Goal: Browse casually

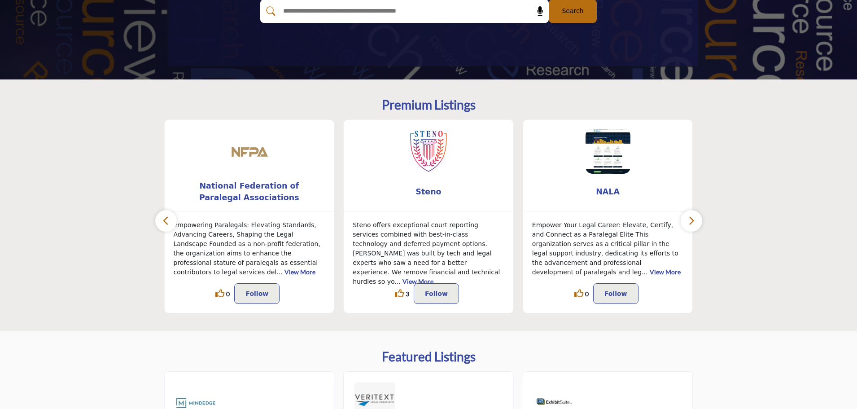
scroll to position [179, 0]
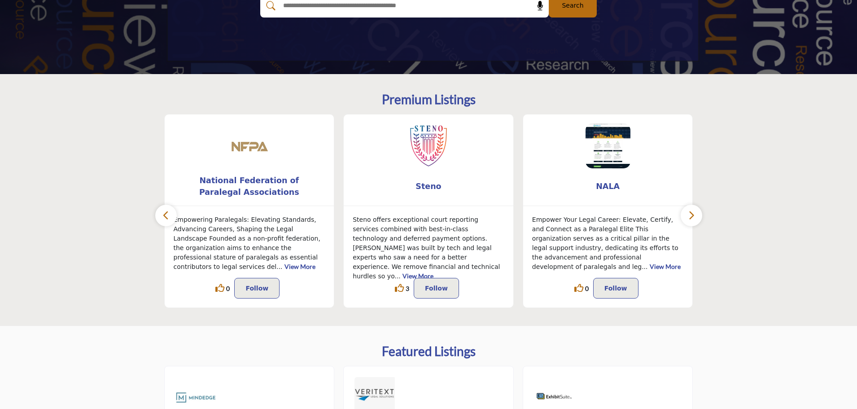
click at [695, 216] on button "button" at bounding box center [691, 215] width 22 height 22
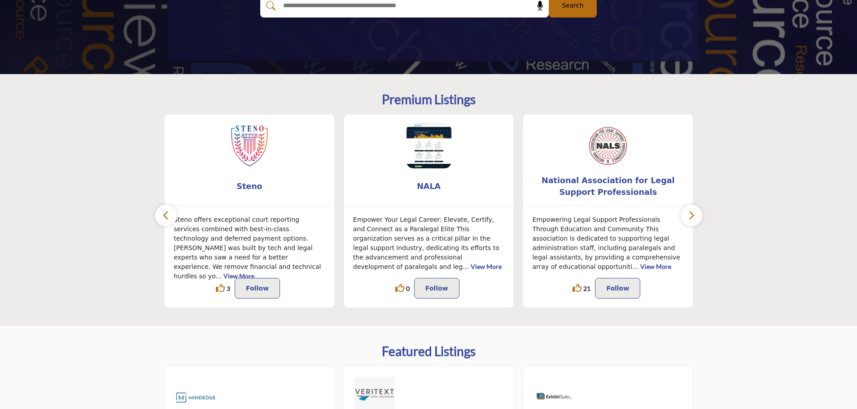
click at [695, 216] on button "button" at bounding box center [691, 215] width 22 height 22
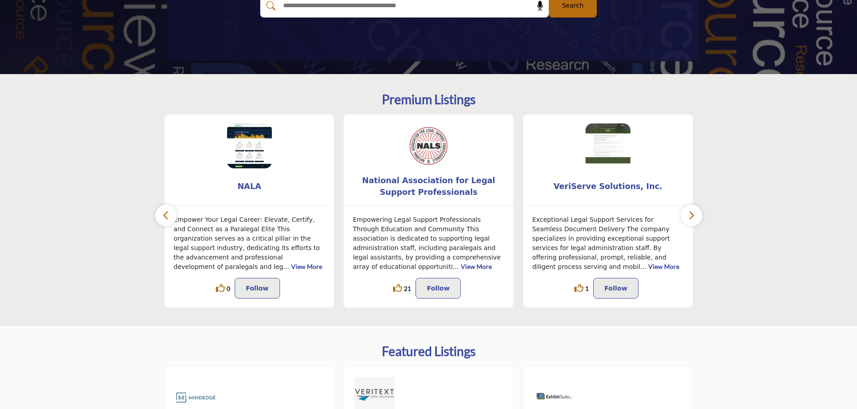
click at [695, 216] on button "button" at bounding box center [691, 215] width 22 height 22
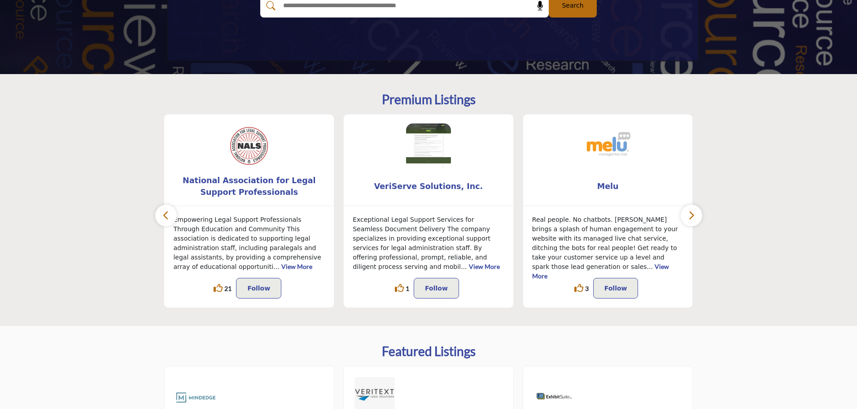
click at [688, 212] on icon "button" at bounding box center [690, 214] width 7 height 11
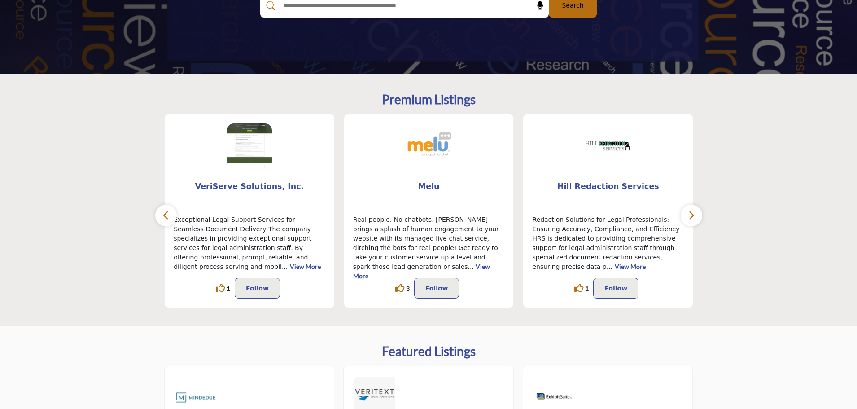
click at [688, 212] on icon "button" at bounding box center [690, 214] width 7 height 11
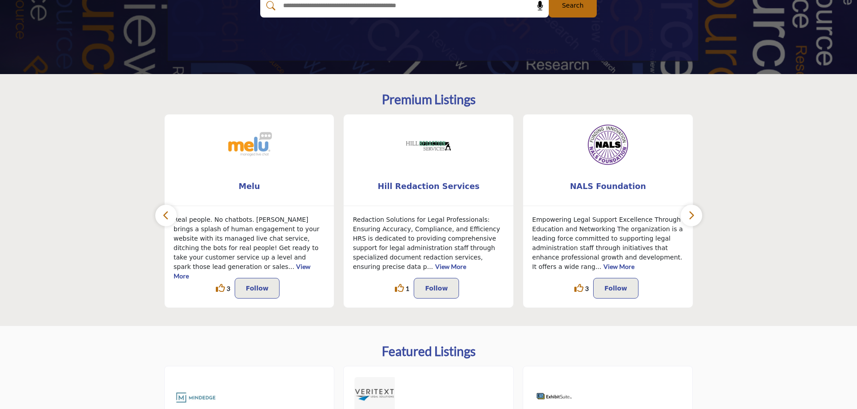
click at [688, 212] on icon "button" at bounding box center [690, 214] width 7 height 11
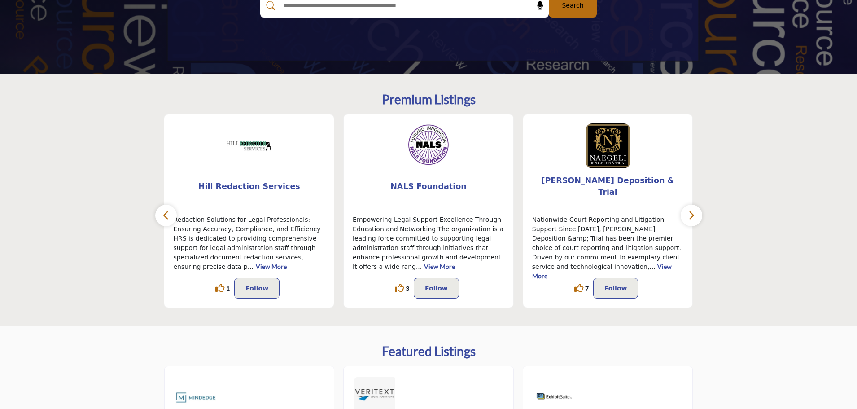
click at [688, 212] on icon "button" at bounding box center [690, 214] width 7 height 11
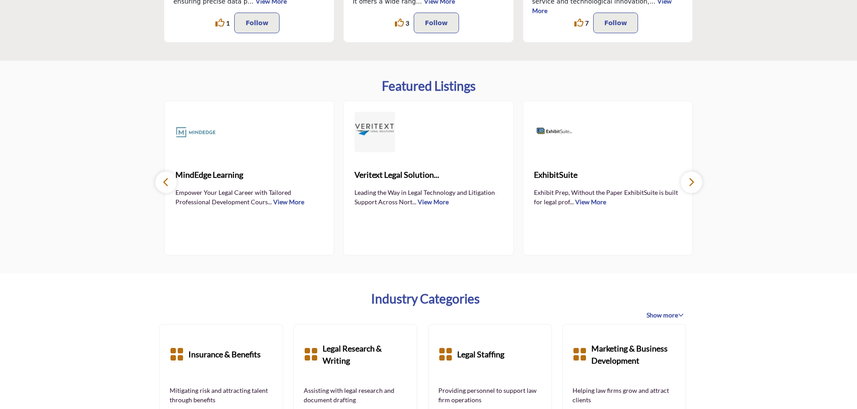
scroll to position [493, 0]
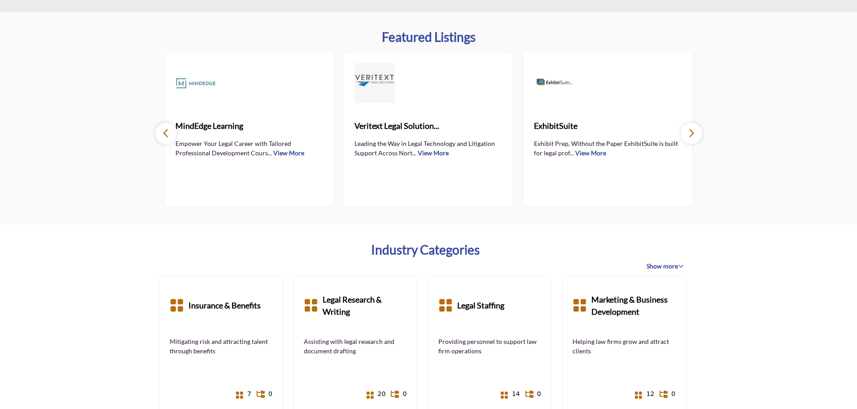
click at [691, 132] on icon "button" at bounding box center [690, 132] width 7 height 11
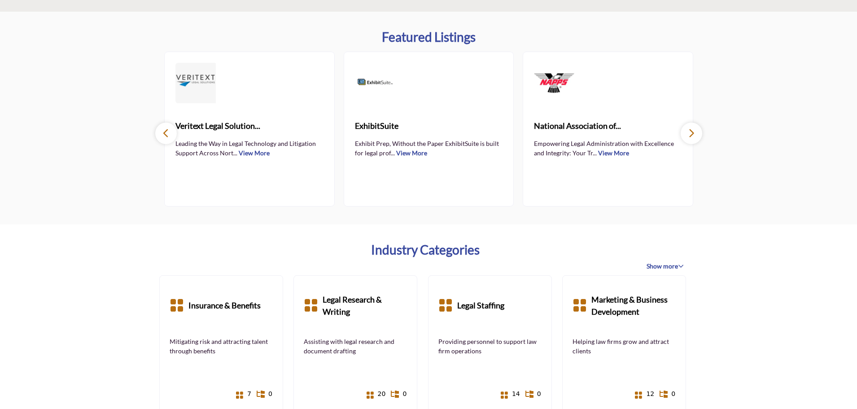
click at [691, 132] on icon "button" at bounding box center [690, 132] width 7 height 11
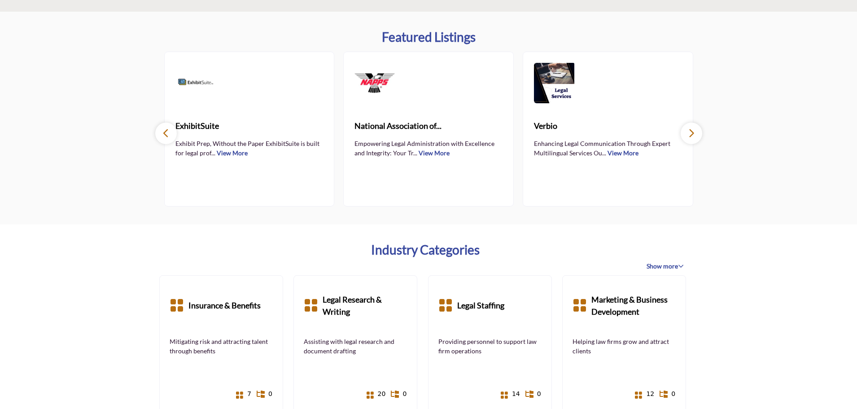
click at [691, 132] on icon "button" at bounding box center [690, 132] width 7 height 11
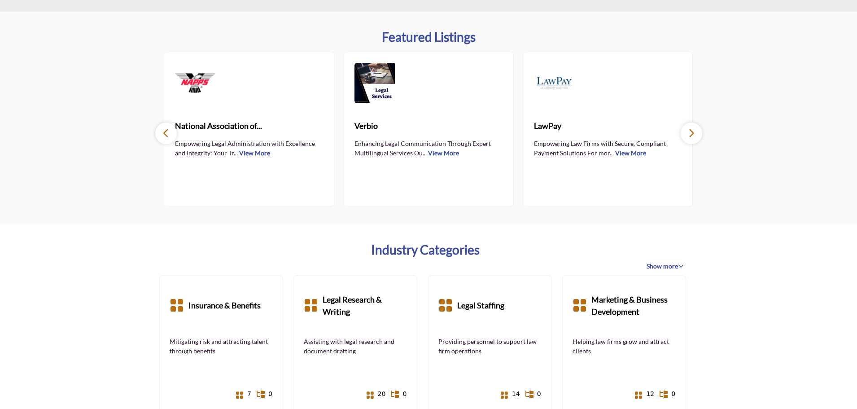
click at [691, 132] on icon "button" at bounding box center [690, 132] width 7 height 11
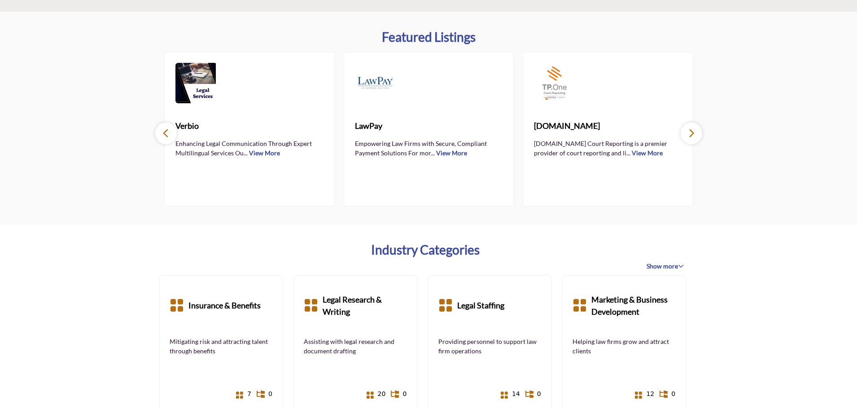
click at [691, 132] on icon "button" at bounding box center [690, 132] width 7 height 11
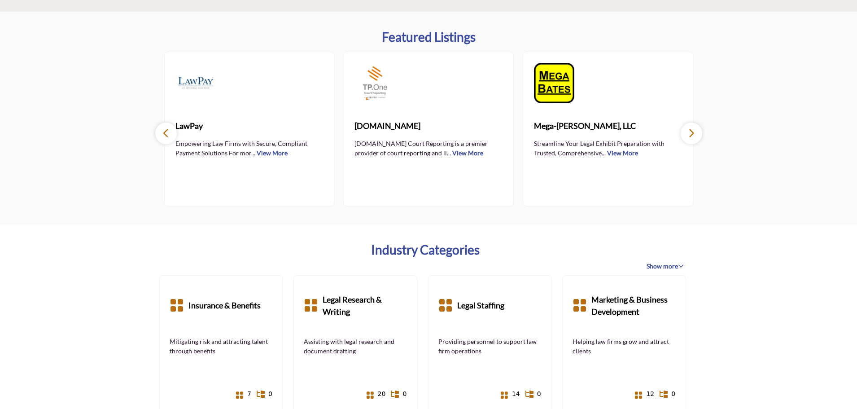
click at [691, 132] on icon "button" at bounding box center [690, 132] width 7 height 11
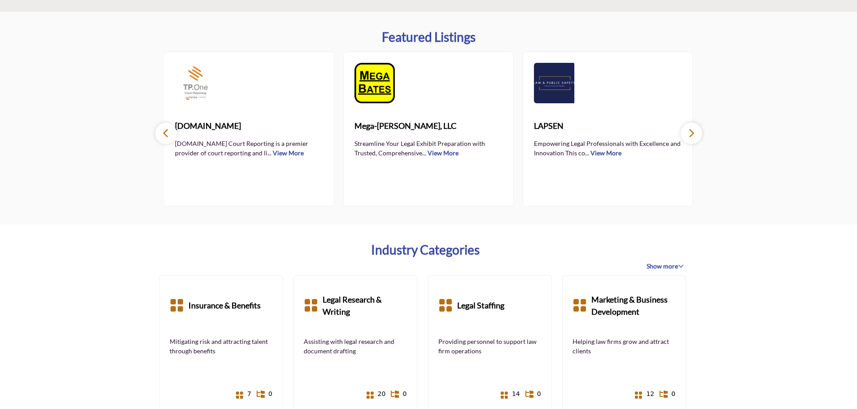
click at [691, 132] on icon "button" at bounding box center [690, 132] width 7 height 11
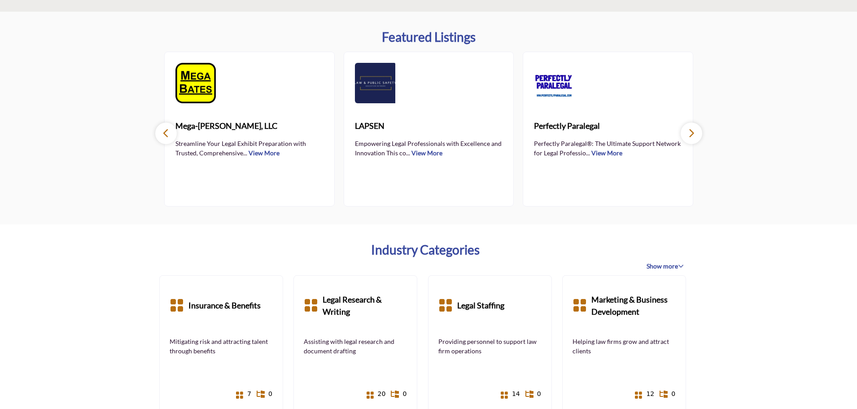
click at [691, 132] on icon "button" at bounding box center [690, 132] width 7 height 11
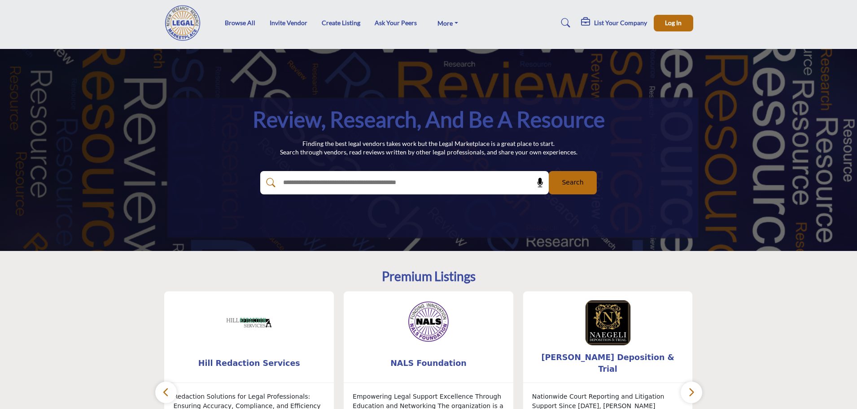
scroll to position [0, 0]
